Goal: Book appointment/travel/reservation

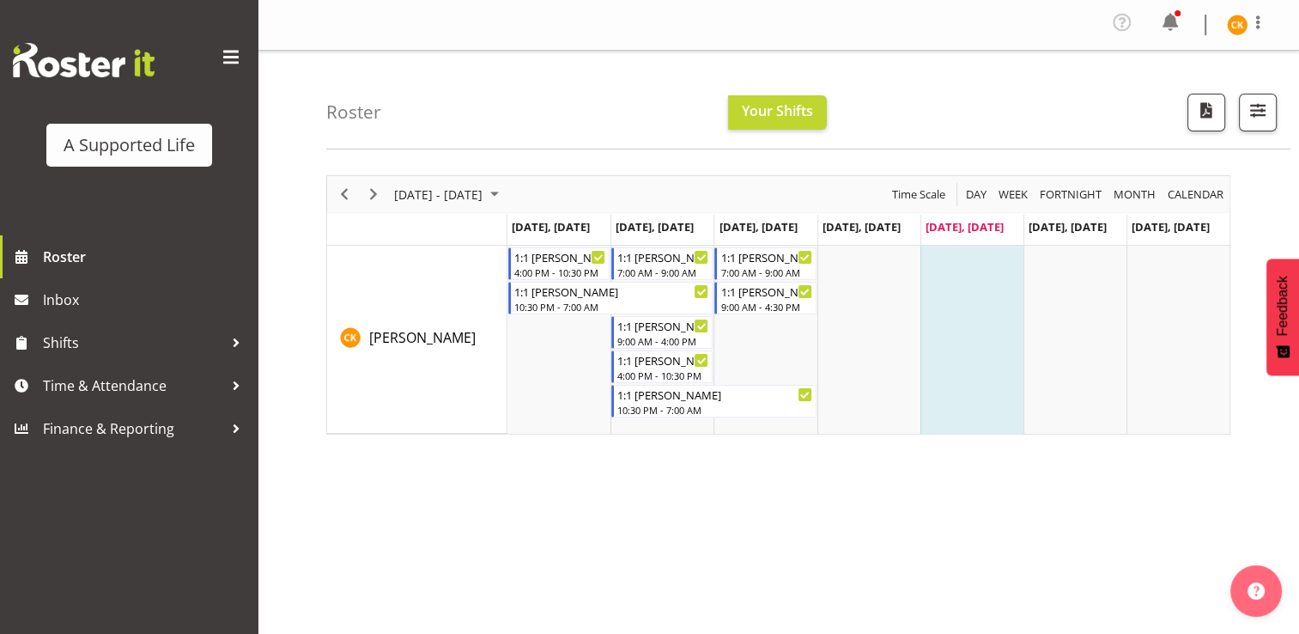
click at [1067, 236] on td "[DATE], [DATE]" at bounding box center [1074, 230] width 103 height 31
click at [1067, 227] on span "[DATE], [DATE]" at bounding box center [1067, 226] width 78 height 15
click at [1040, 228] on span "[DATE], [DATE]" at bounding box center [1067, 226] width 78 height 15
